Goal: Task Accomplishment & Management: Manage account settings

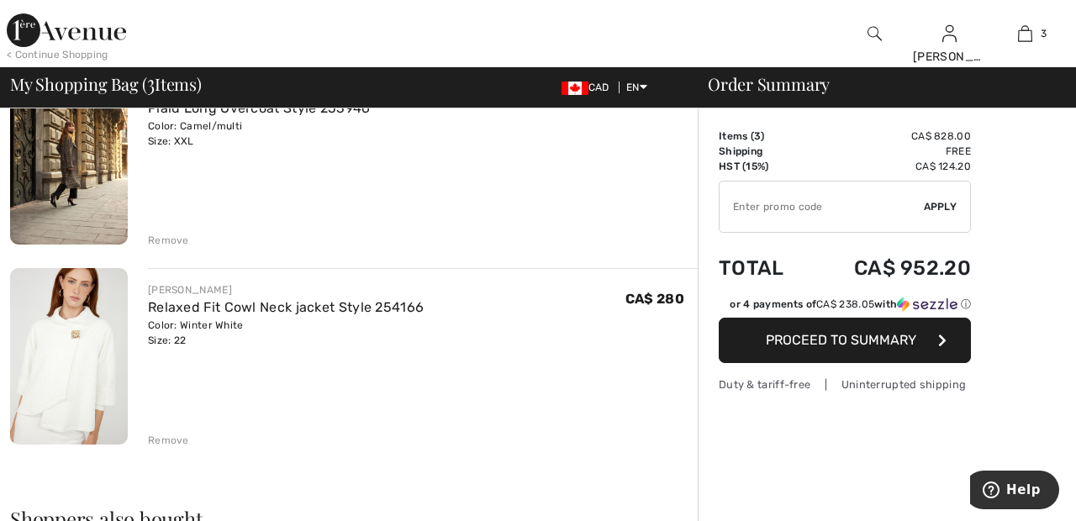
scroll to position [379, 0]
click at [180, 435] on div "Remove" at bounding box center [168, 438] width 41 height 15
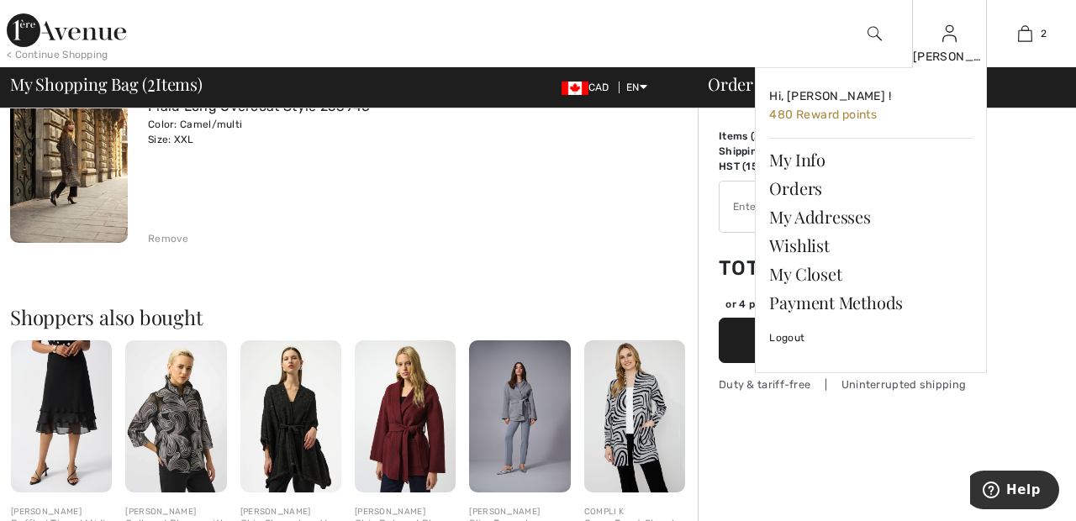
click at [952, 38] on img at bounding box center [949, 34] width 14 height 20
click at [822, 247] on link "Wishlist" at bounding box center [870, 245] width 203 height 29
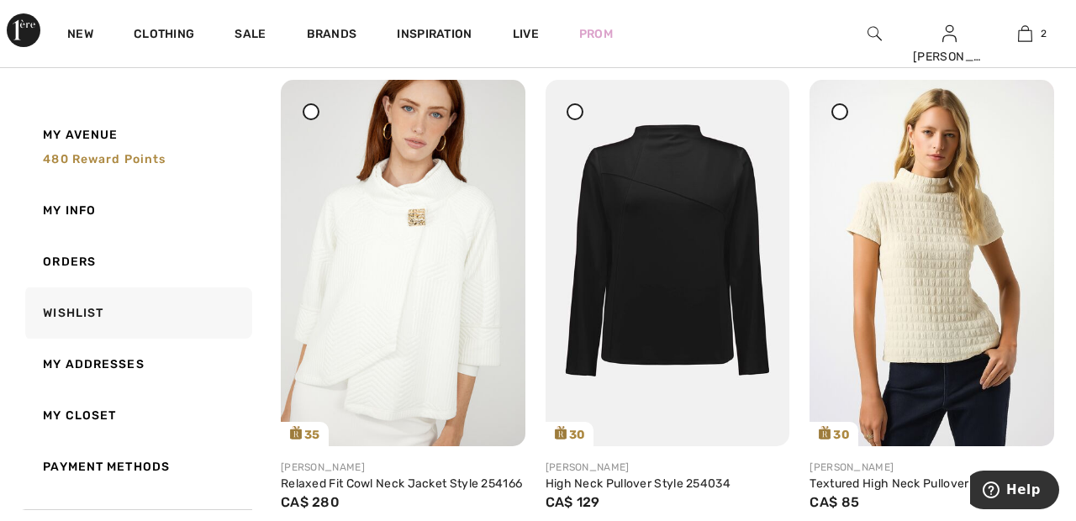
scroll to position [211, 0]
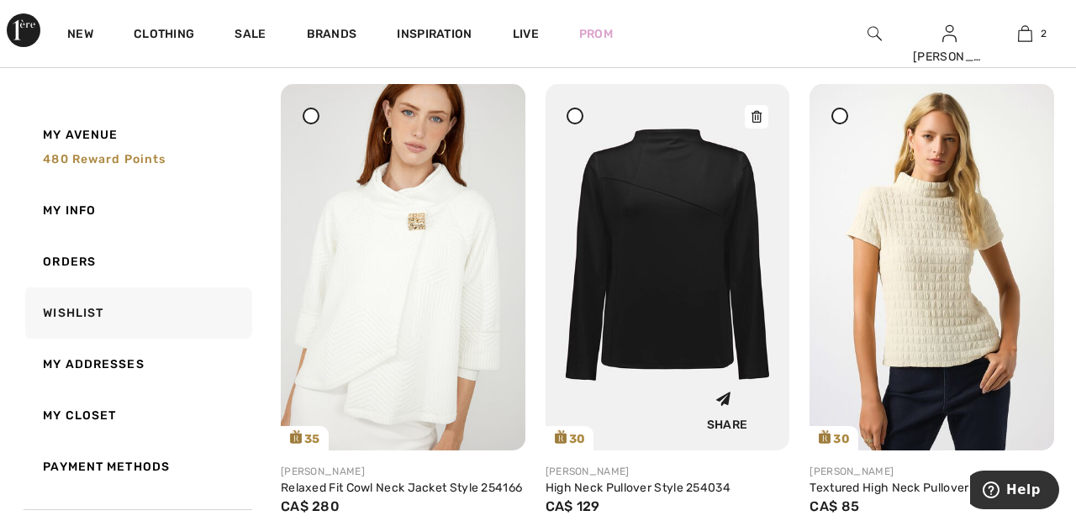
click at [717, 249] on img at bounding box center [668, 267] width 245 height 367
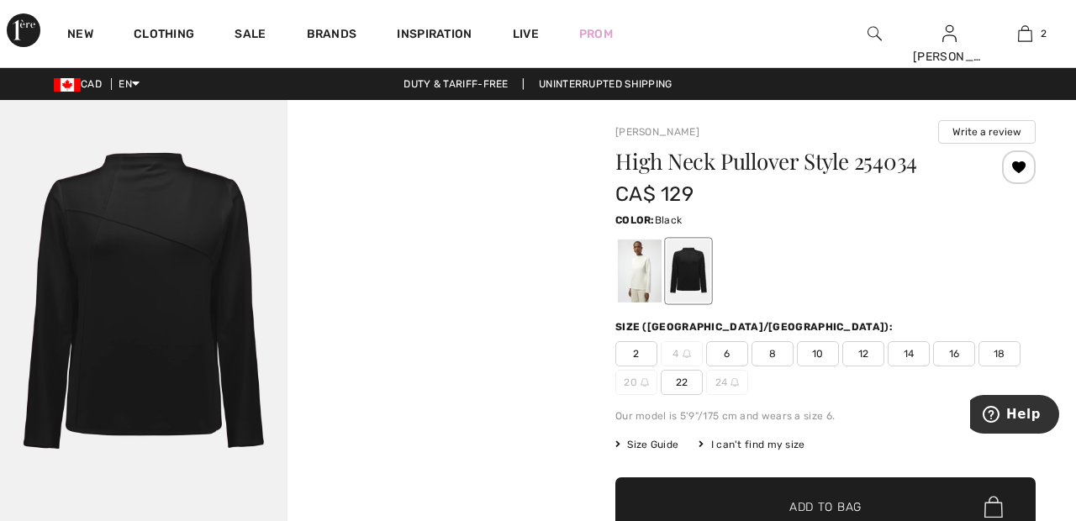
click at [640, 283] on div at bounding box center [640, 271] width 44 height 63
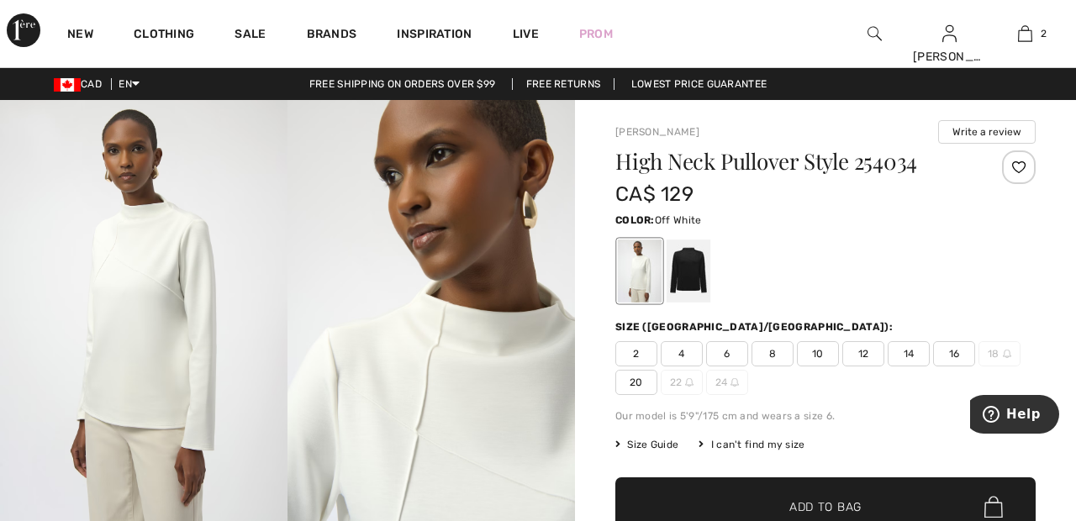
click at [641, 383] on span "20" at bounding box center [636, 382] width 42 height 25
click at [807, 513] on span "Add to Bag" at bounding box center [825, 507] width 72 height 18
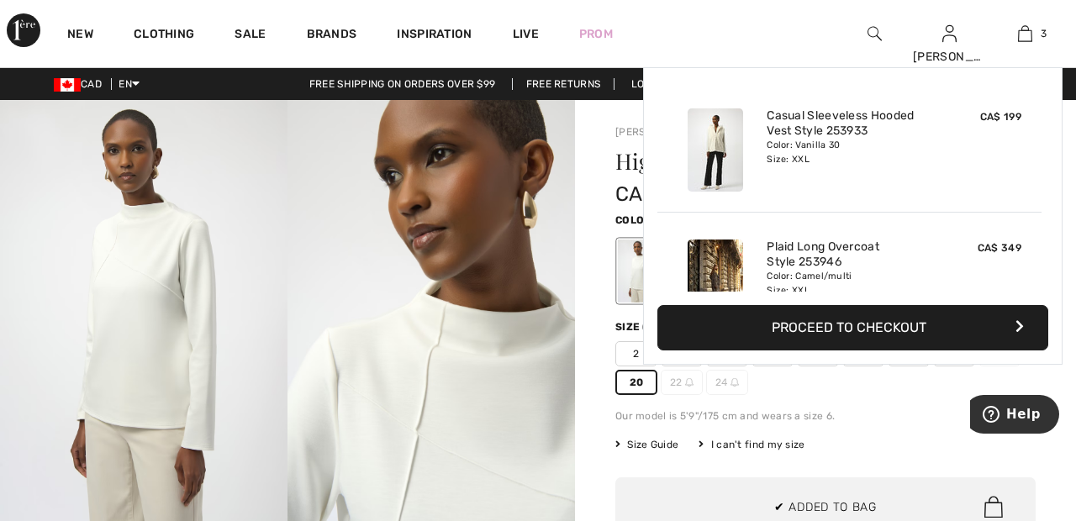
scroll to position [183, 0]
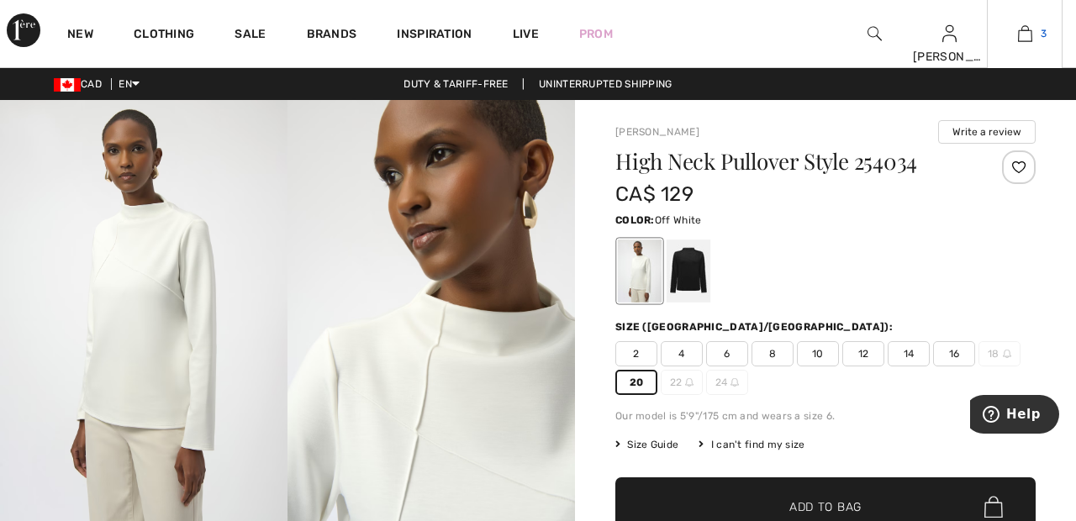
click at [1028, 34] on img at bounding box center [1025, 34] width 14 height 20
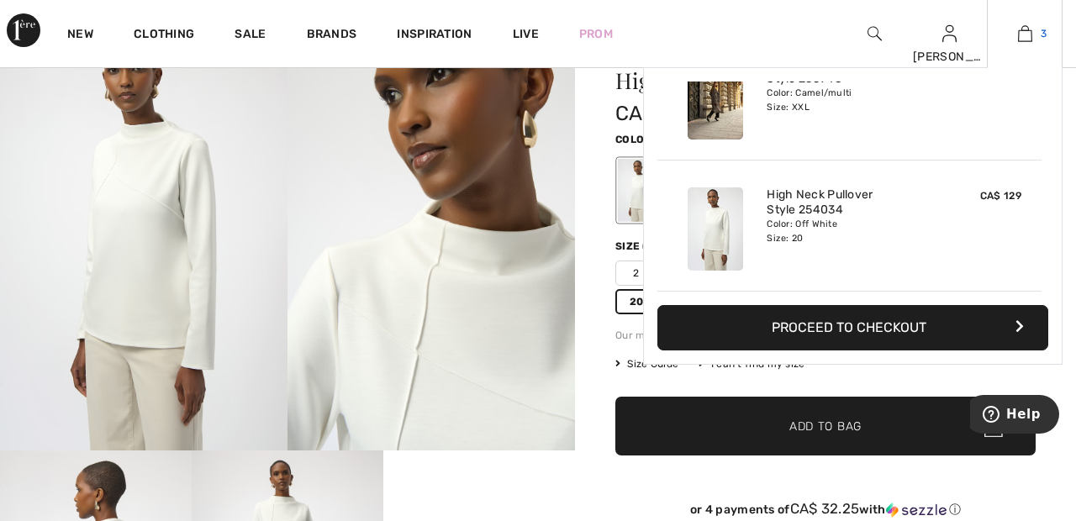
scroll to position [82, 0]
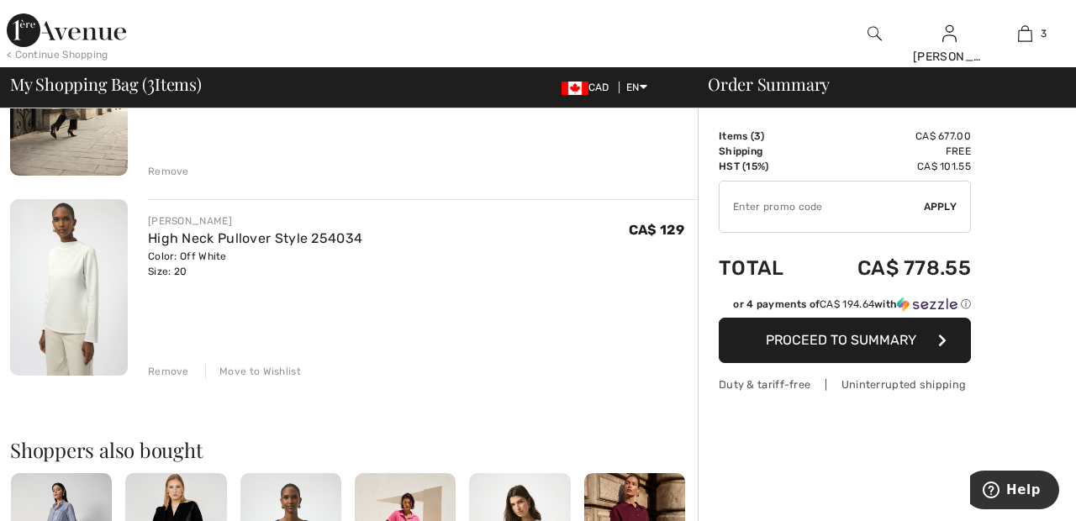
scroll to position [455, 0]
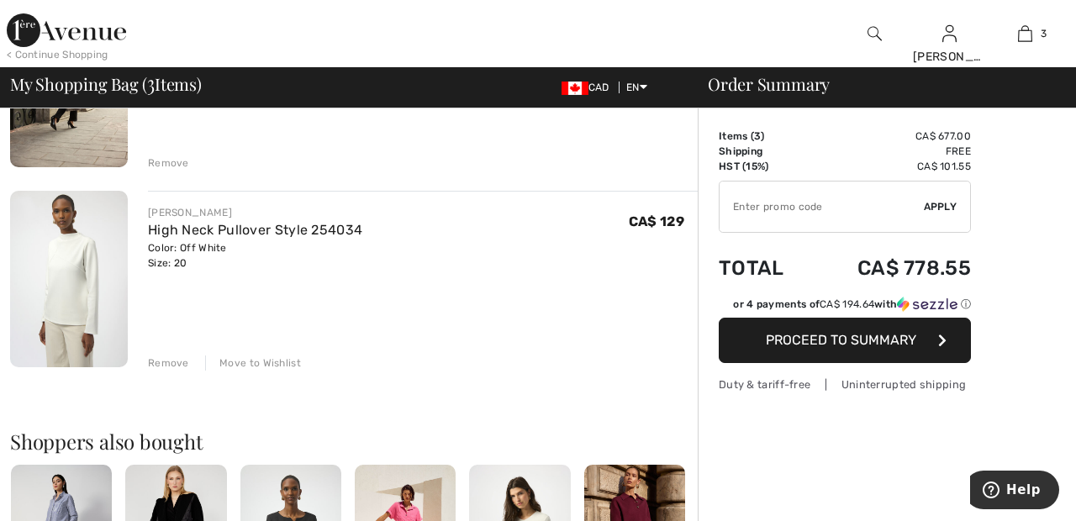
click at [256, 366] on div "Move to Wishlist" at bounding box center [253, 363] width 96 height 15
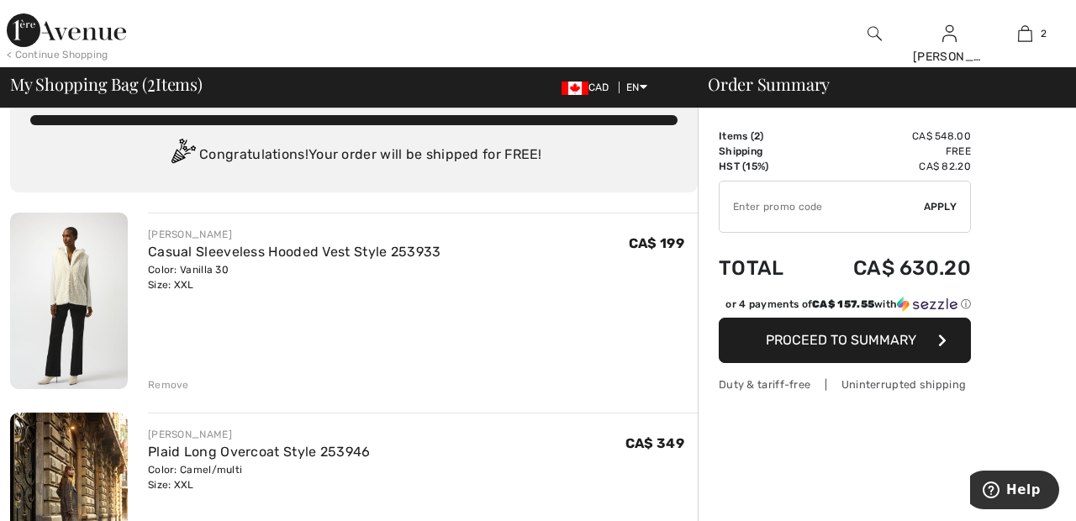
scroll to position [0, 0]
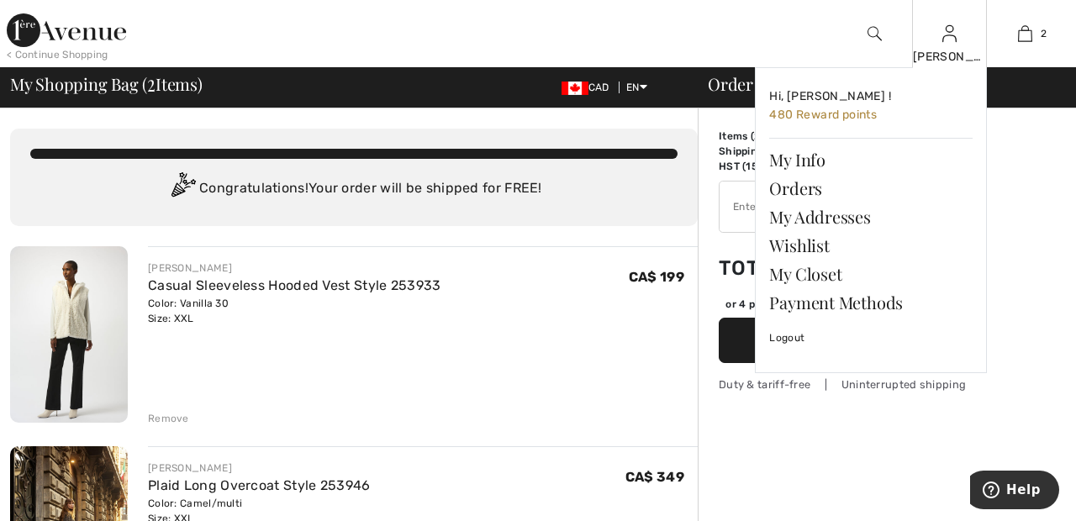
click at [949, 41] on img at bounding box center [949, 34] width 14 height 20
click at [825, 240] on link "Wishlist" at bounding box center [870, 245] width 203 height 29
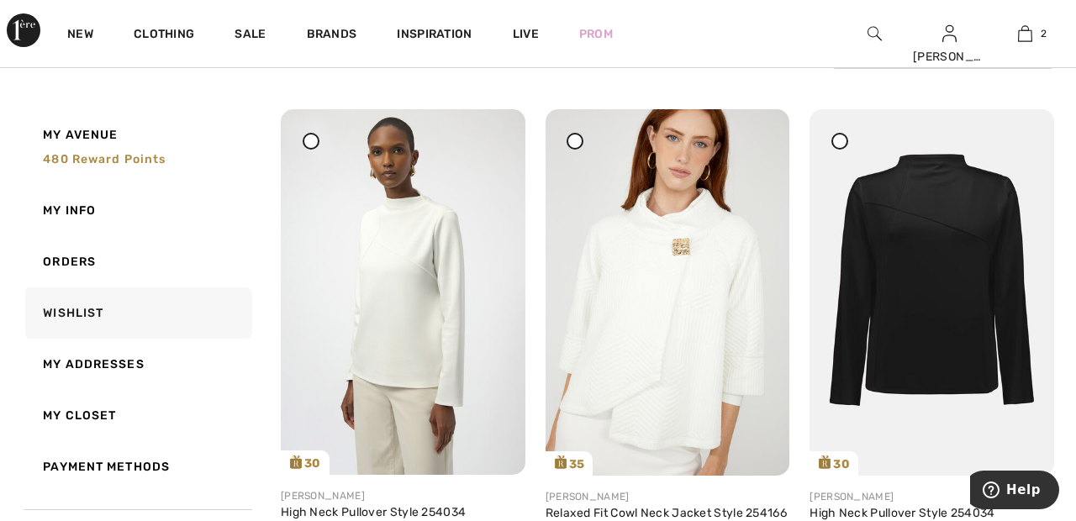
scroll to position [179, 0]
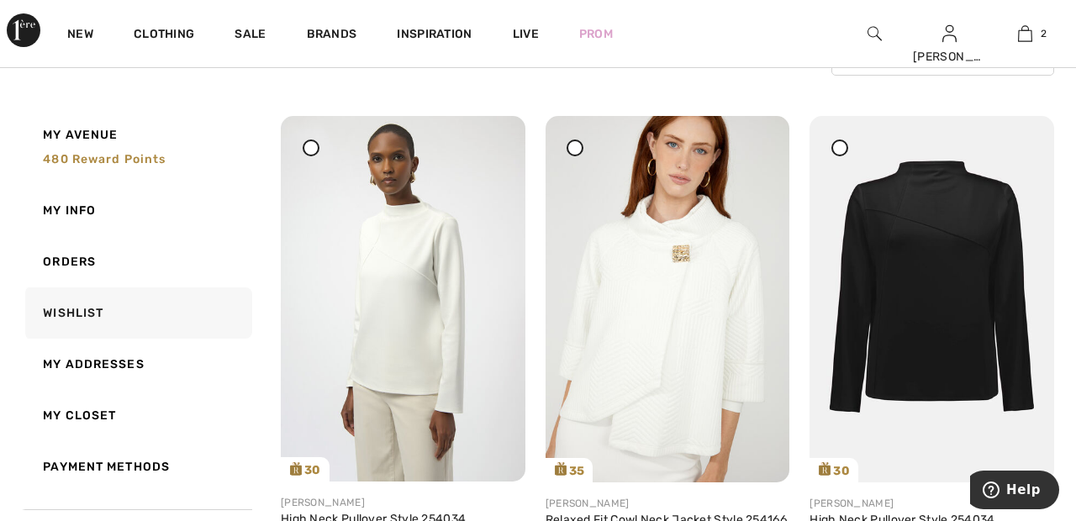
click at [845, 141] on div at bounding box center [839, 148] width 17 height 17
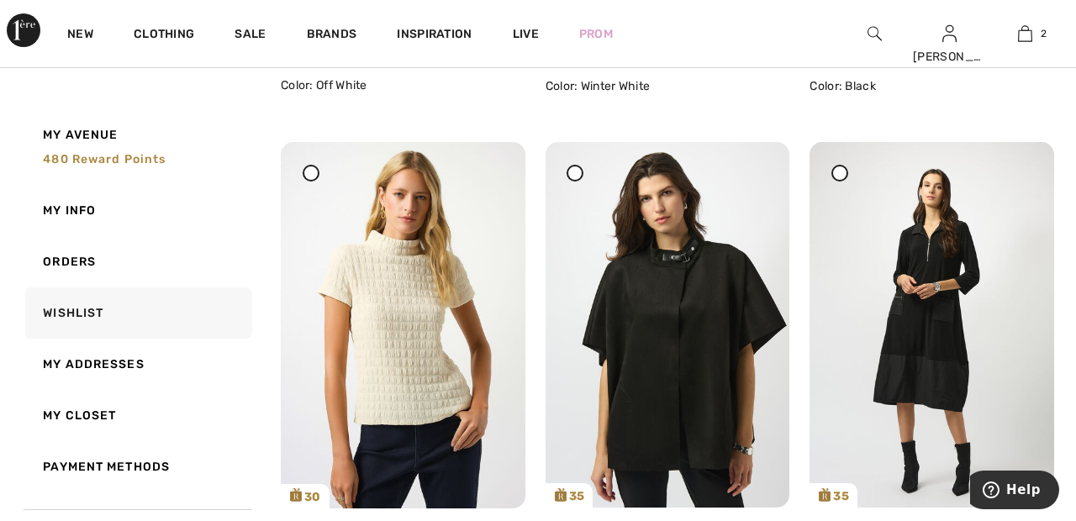
scroll to position [672, 0]
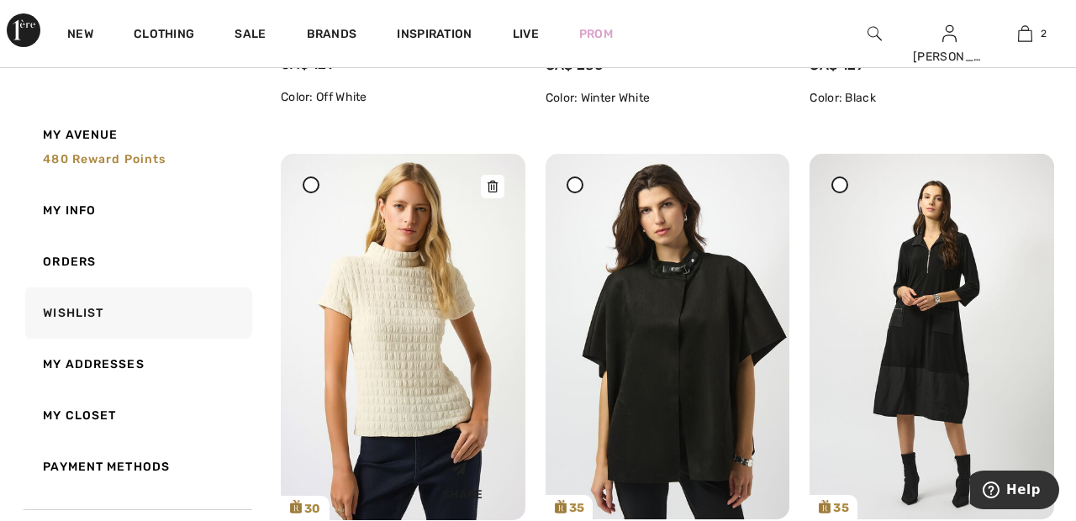
click at [405, 356] on img at bounding box center [403, 337] width 245 height 367
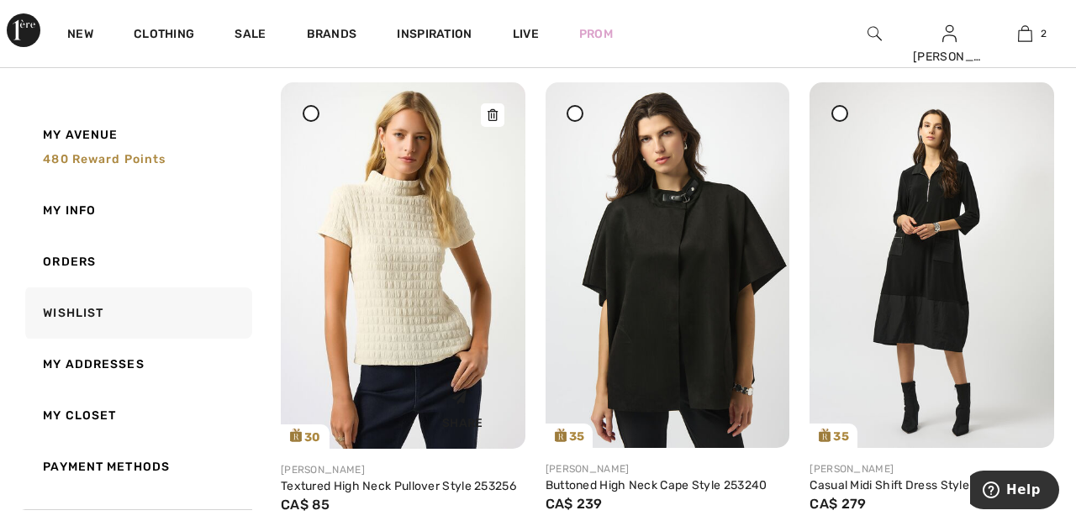
scroll to position [733, 0]
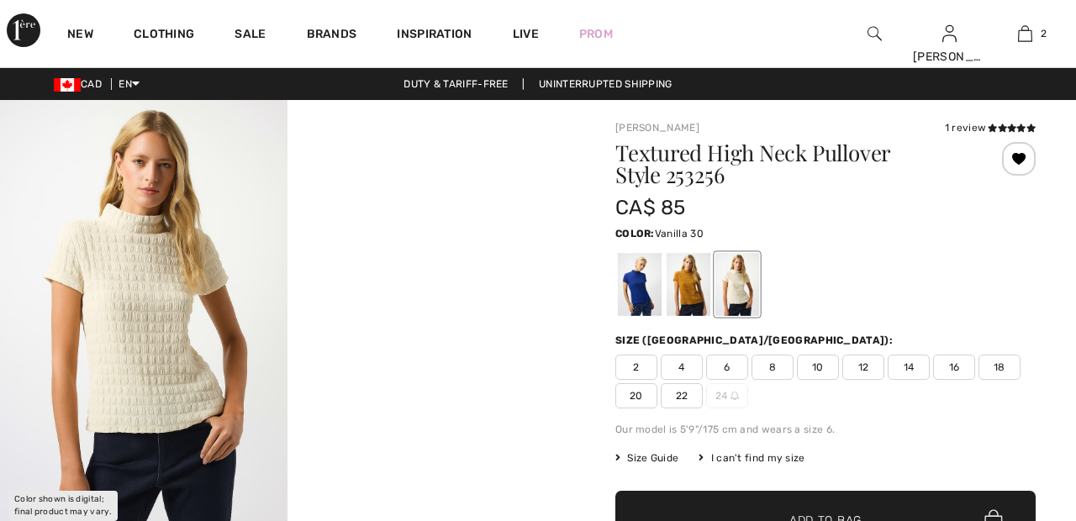
checkbox input "true"
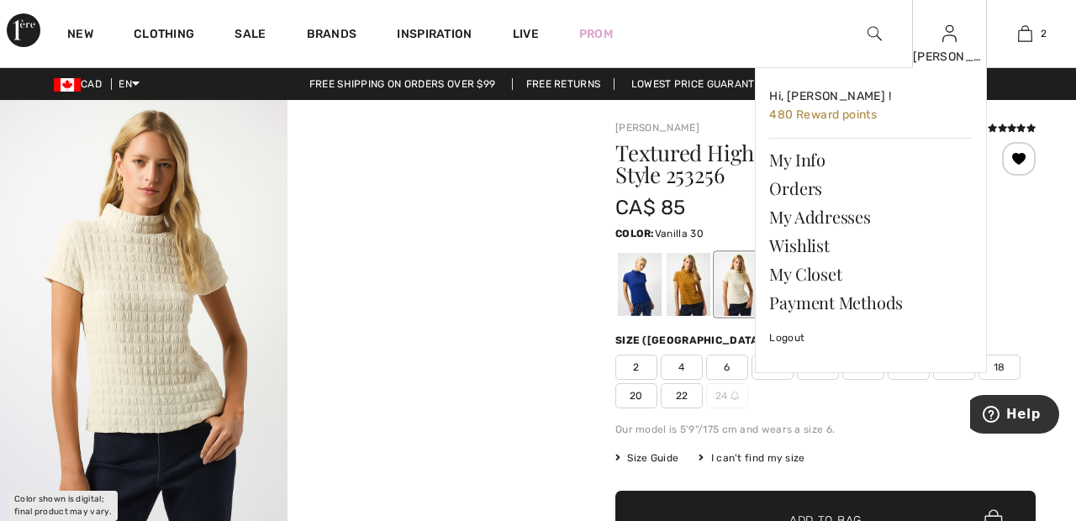
click at [949, 42] on img at bounding box center [949, 34] width 14 height 20
click at [814, 247] on link "Wishlist" at bounding box center [870, 245] width 203 height 29
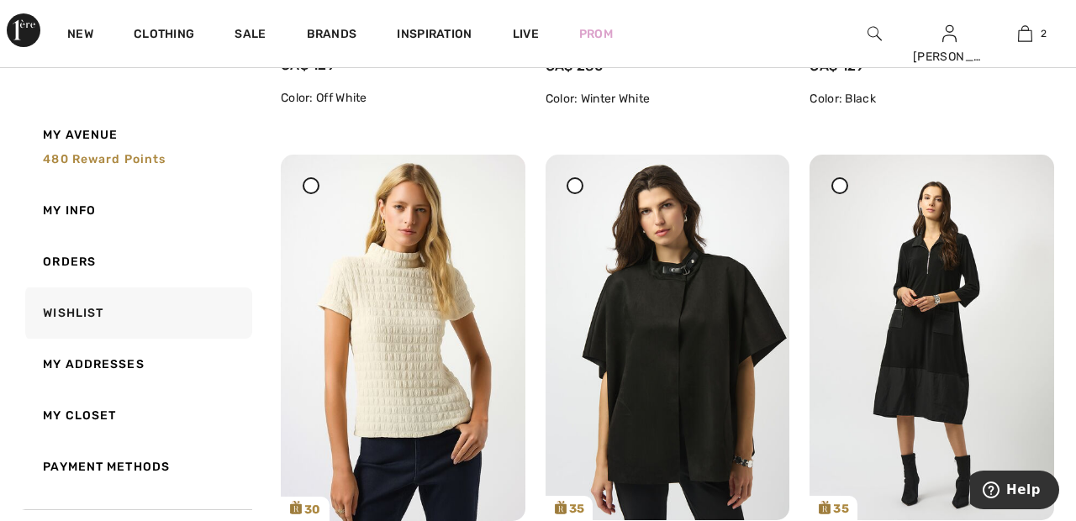
scroll to position [655, 0]
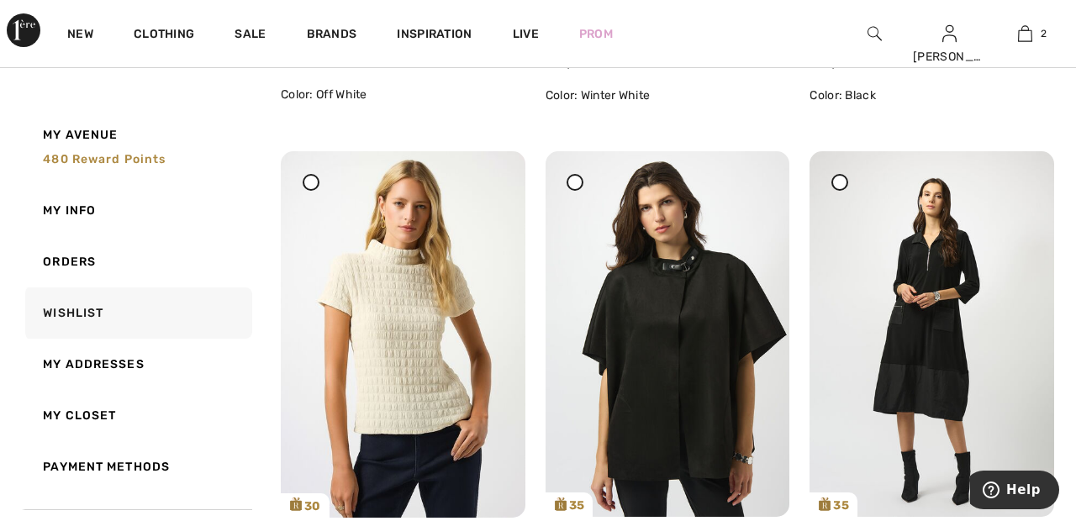
click at [317, 193] on span at bounding box center [310, 182] width 21 height 21
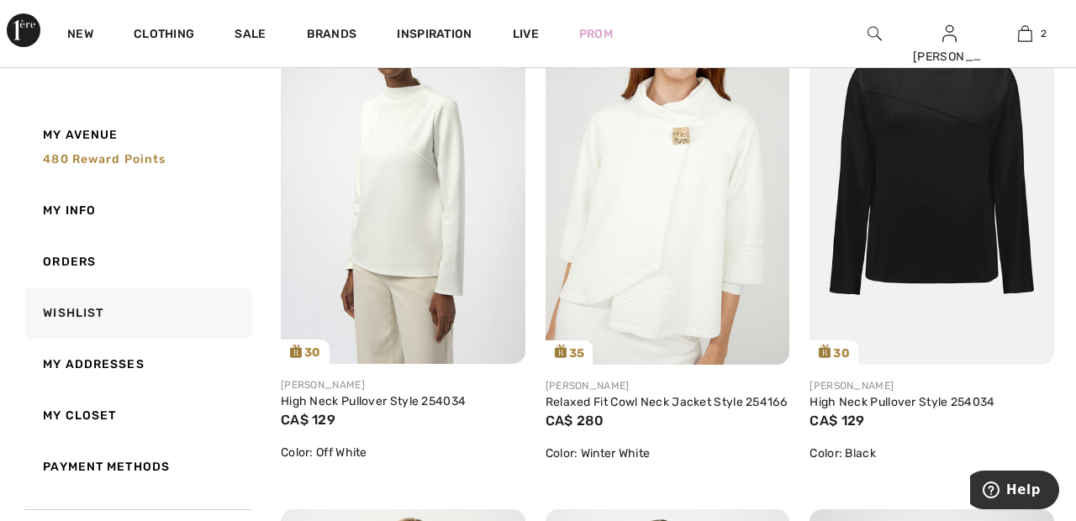
scroll to position [0, 0]
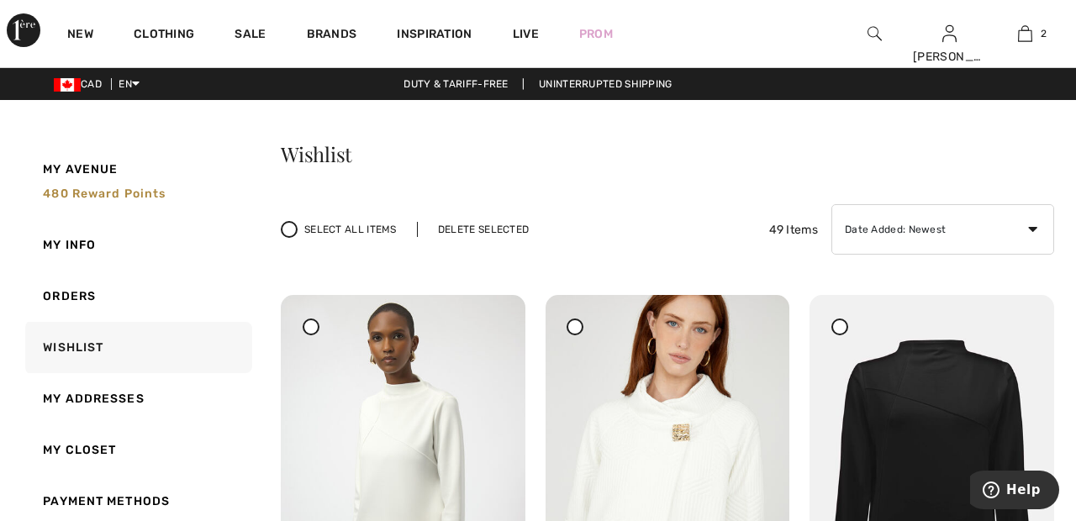
click at [477, 232] on div "Delete Selected" at bounding box center [483, 229] width 133 height 15
